Goal: Transaction & Acquisition: Obtain resource

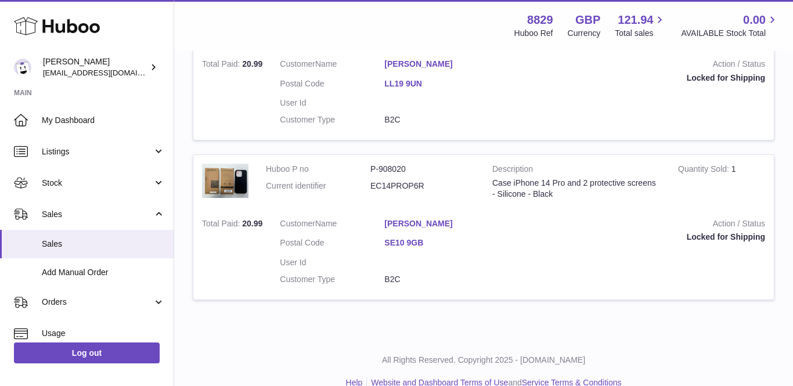
scroll to position [954, 0]
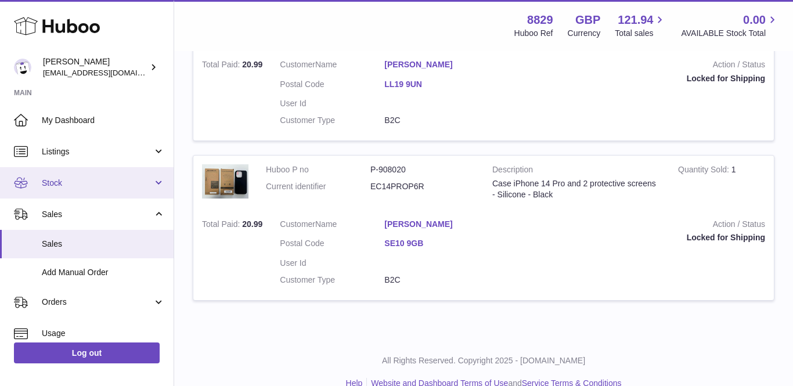
click at [49, 185] on span "Stock" at bounding box center [97, 183] width 111 height 11
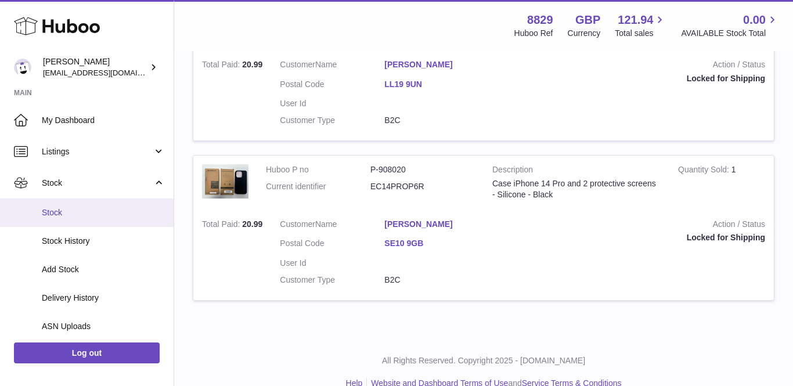
click at [56, 208] on span "Stock" at bounding box center [103, 212] width 123 height 11
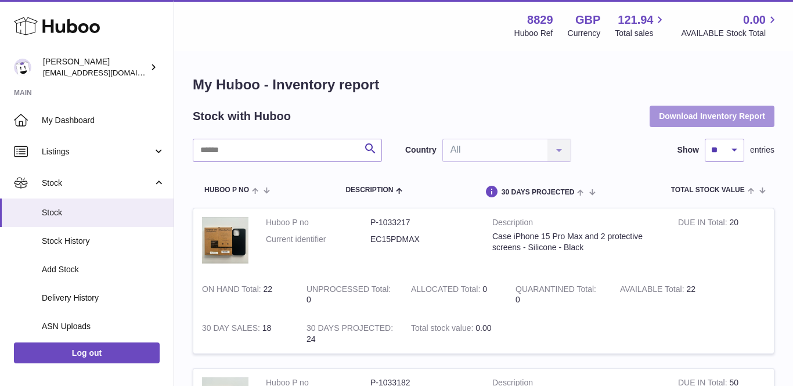
click at [739, 121] on button "Download Inventory Report" at bounding box center [712, 116] width 125 height 21
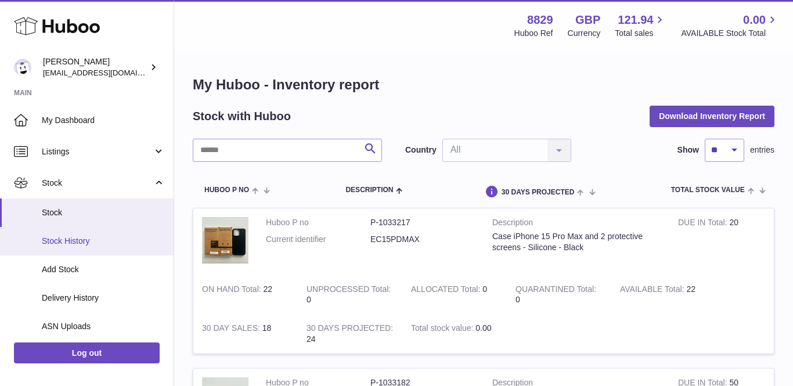
scroll to position [84, 0]
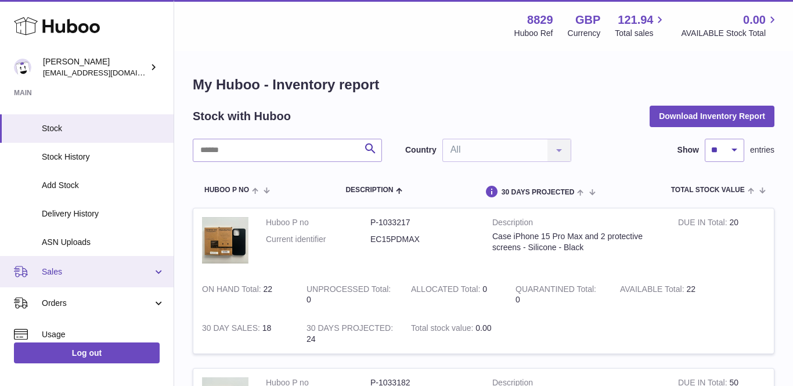
click at [52, 268] on span "Sales" at bounding box center [97, 272] width 111 height 11
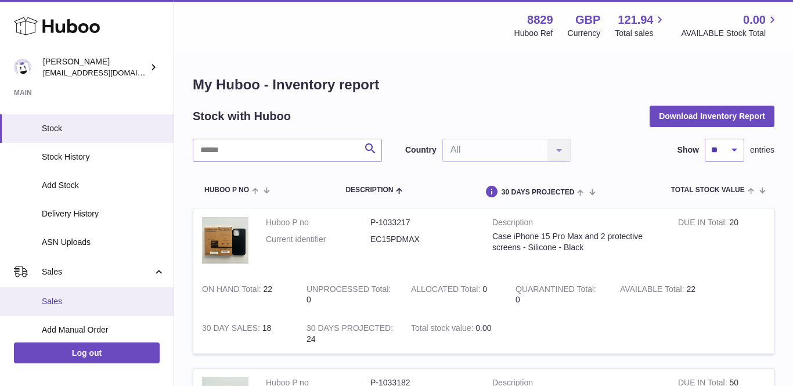
click at [55, 290] on link "Sales" at bounding box center [87, 301] width 174 height 28
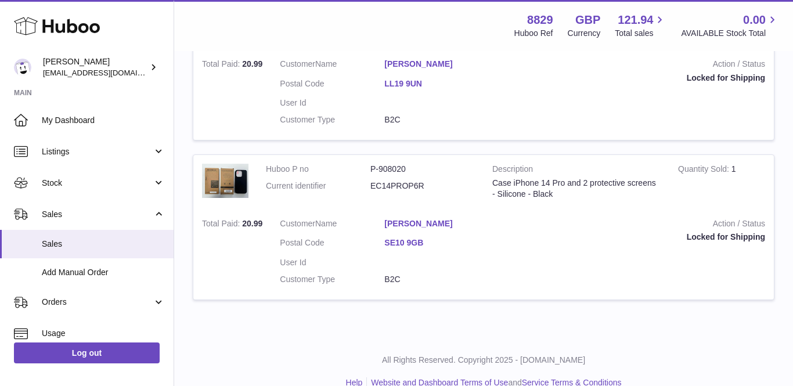
scroll to position [954, 0]
